Goal: Transaction & Acquisition: Purchase product/service

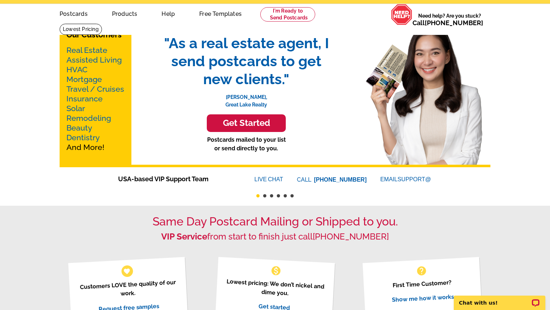
scroll to position [3, 0]
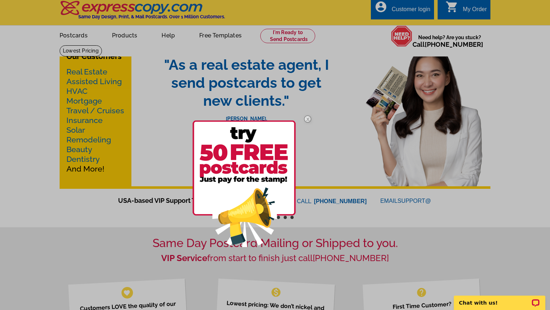
click at [531, 79] on div at bounding box center [275, 155] width 550 height 310
click at [76, 37] on div at bounding box center [275, 155] width 550 height 310
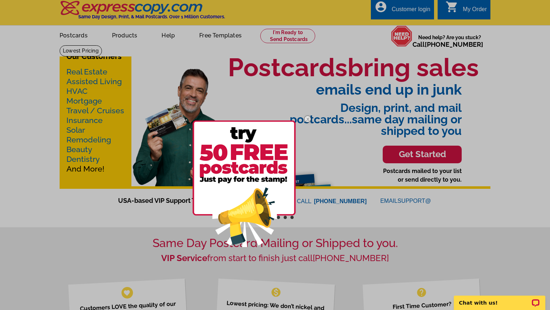
click at [311, 118] on img at bounding box center [307, 118] width 21 height 21
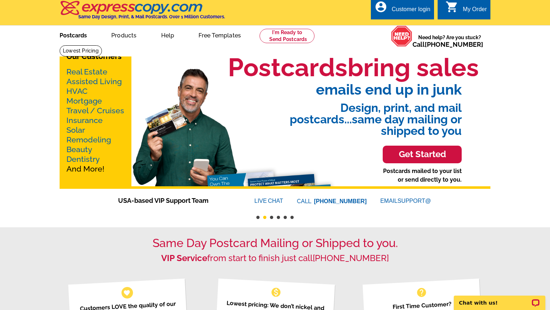
click at [68, 35] on link "Postcards" at bounding box center [73, 34] width 50 height 17
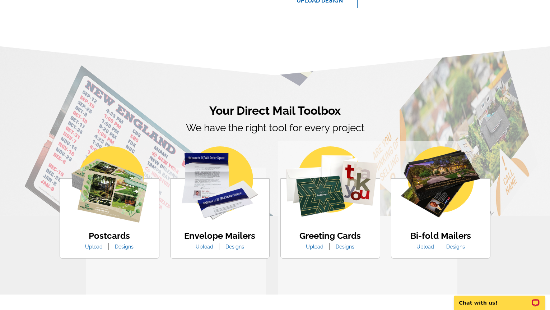
scroll to position [329, 0]
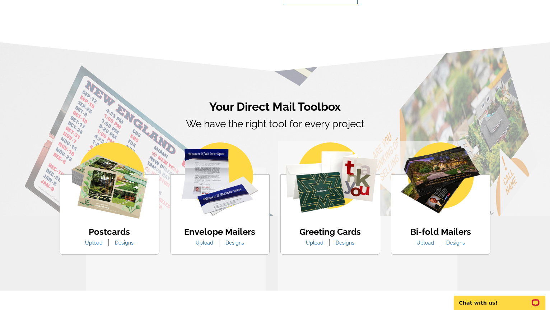
click at [124, 242] on link "Designs" at bounding box center [124, 243] width 29 height 6
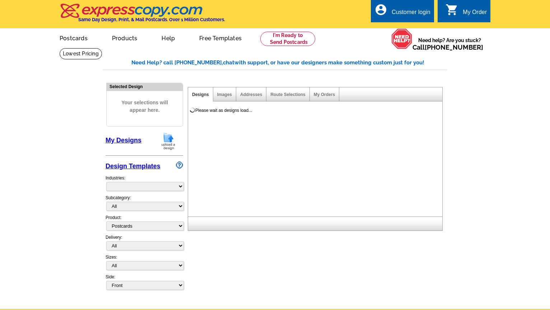
select select "1"
select select "971"
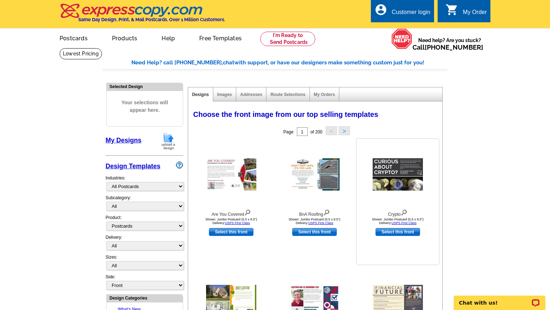
scroll to position [31, 0]
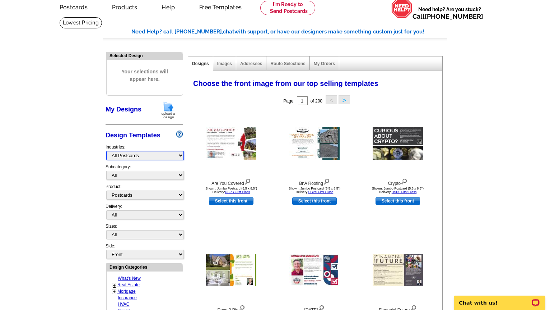
click at [169, 156] on select "What's New Real Estate Mortgage Insurance HVAC Dental Solar EDDM - NEW! Calenda…" at bounding box center [145, 155] width 78 height 9
click at [165, 175] on select "All" at bounding box center [145, 175] width 78 height 9
click at [181, 174] on select "All" at bounding box center [145, 175] width 78 height 9
click at [179, 195] on select "All Postcards Letters and flyers Business Cards Door Hangers Greeting Cards" at bounding box center [145, 194] width 78 height 9
click at [180, 216] on select "All First Class Mail Shipped to Me EDDM Save 66% on Postage" at bounding box center [145, 214] width 78 height 9
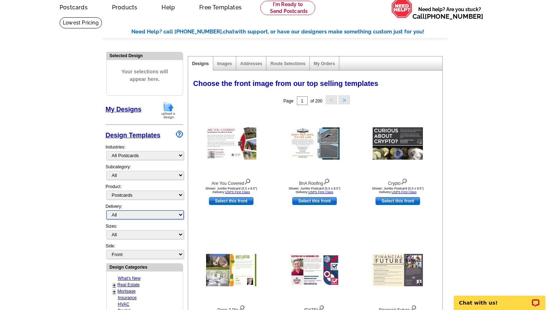
select select "1"
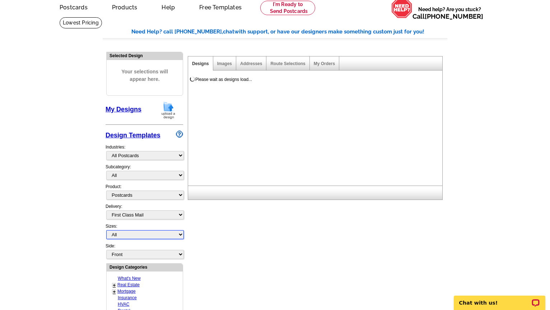
click at [172, 235] on select "All Jumbo Postcard (5.5" x 8.5") Regular Postcard (4.25" x 5.6") Panoramic Post…" at bounding box center [145, 234] width 78 height 9
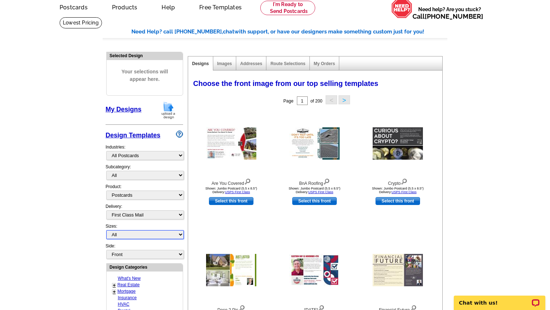
select select "1"
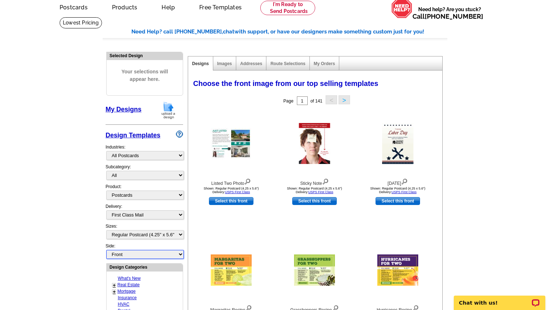
click at [168, 250] on select "Front Back" at bounding box center [145, 254] width 78 height 9
select select "front"
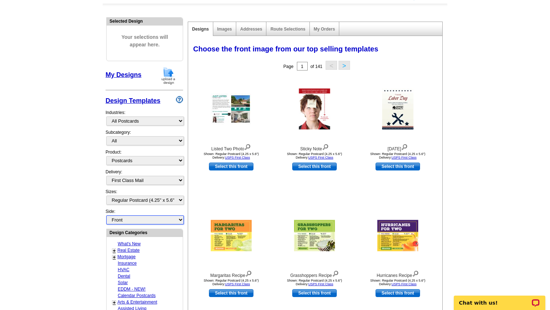
scroll to position [70, 0]
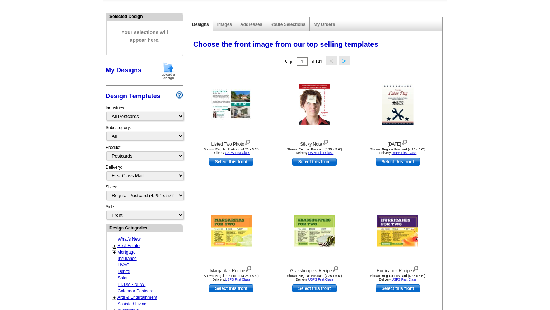
click at [115, 246] on link "+" at bounding box center [114, 246] width 3 height 6
click at [135, 254] on link "Open House" at bounding box center [127, 251] width 16 height 5
select select "785"
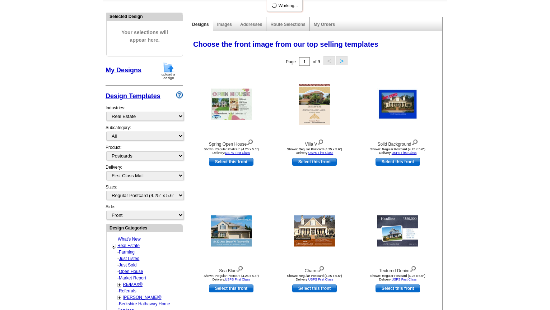
select select "792"
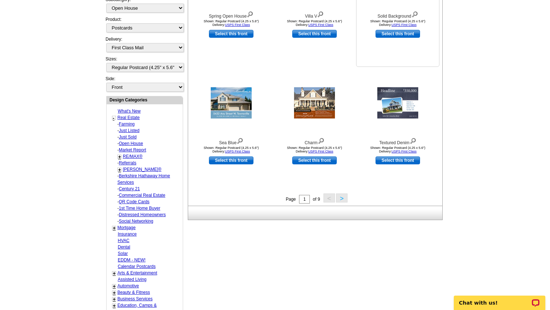
scroll to position [200, 0]
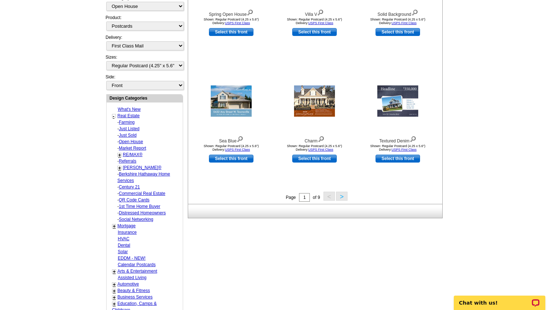
click at [343, 197] on button ">" at bounding box center [341, 195] width 11 height 9
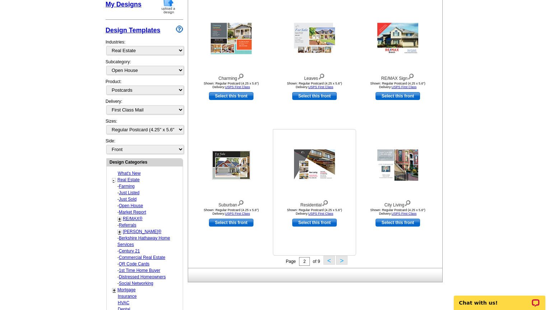
scroll to position [138, 0]
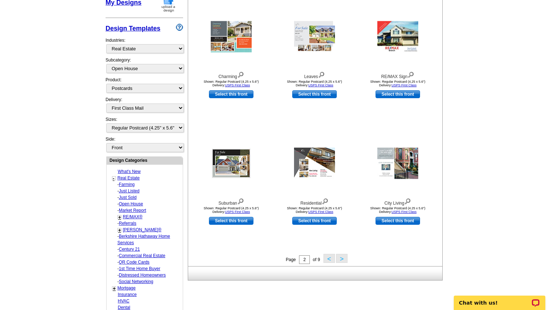
click at [342, 258] on button ">" at bounding box center [341, 258] width 11 height 9
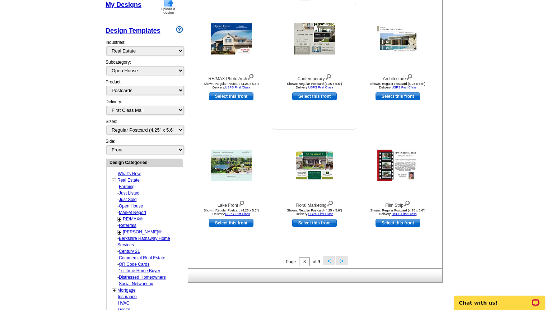
scroll to position [130, 0]
